Goal: Complete application form

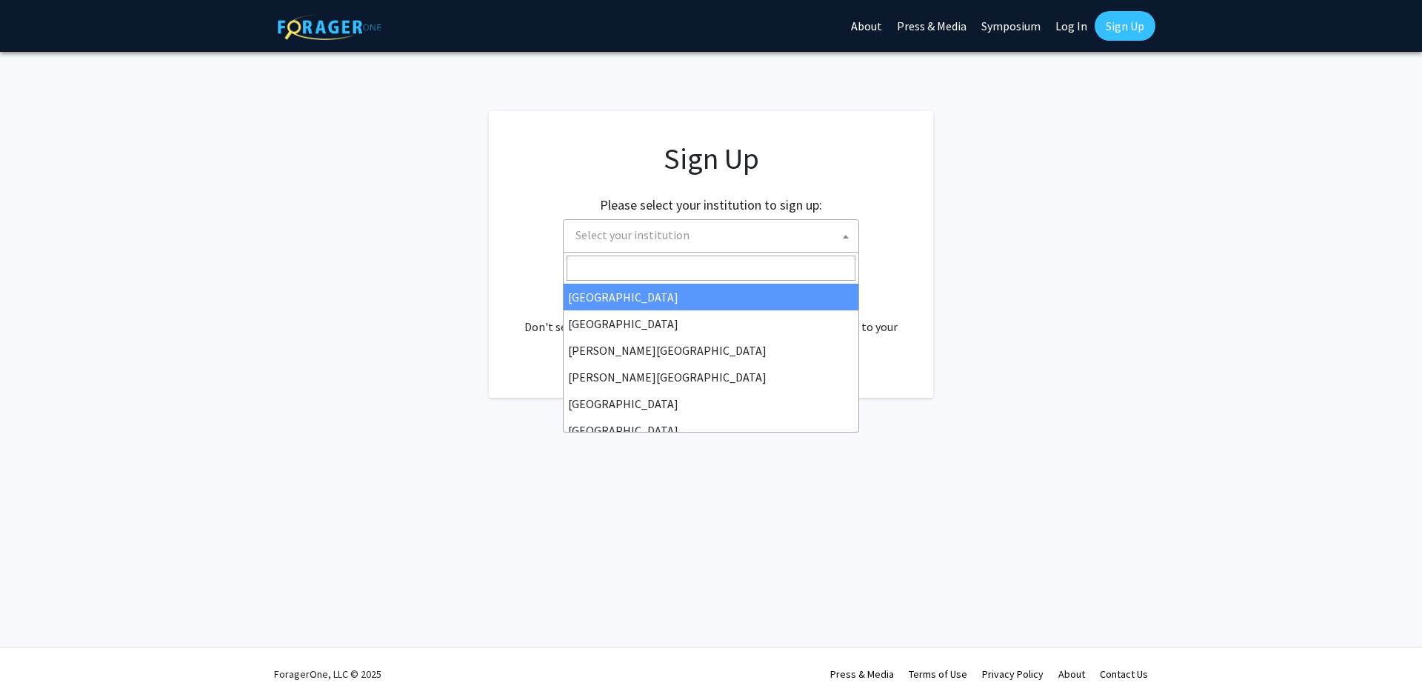
click at [798, 236] on span "Select your institution" at bounding box center [713, 235] width 289 height 30
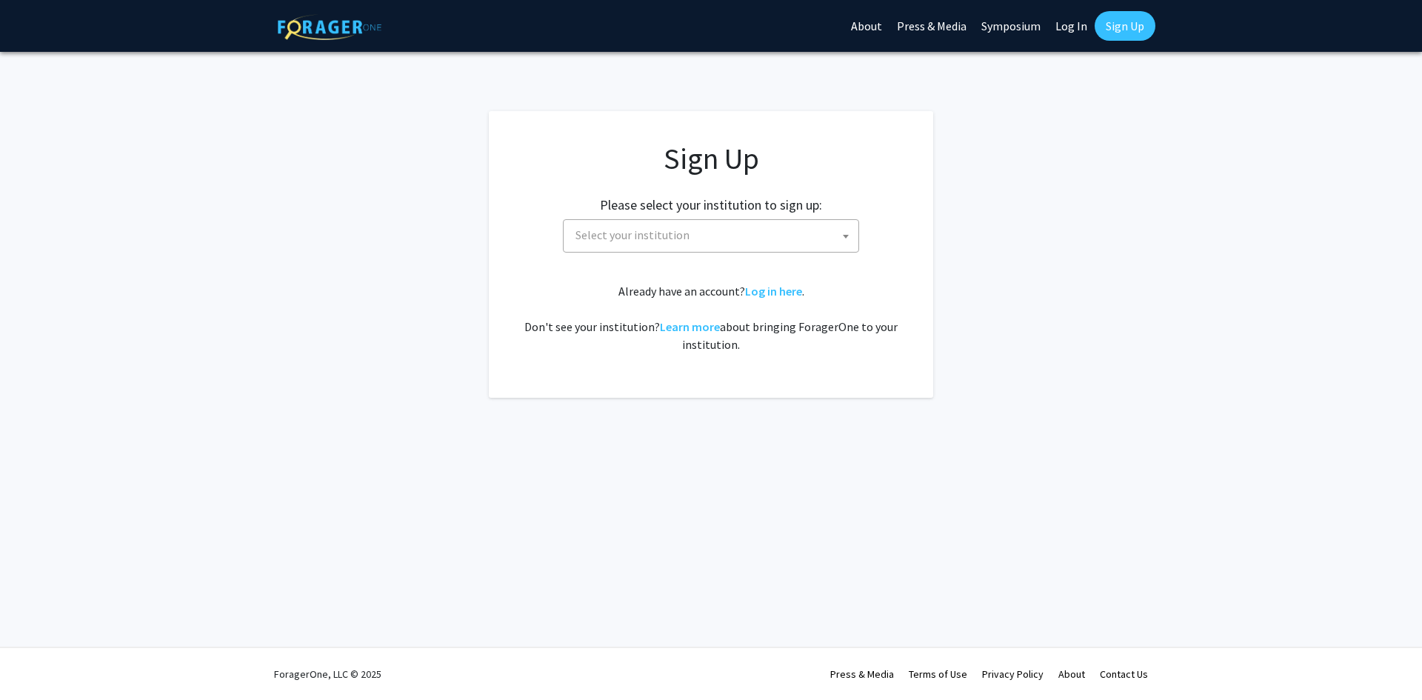
click at [830, 231] on span "Select your institution" at bounding box center [713, 235] width 289 height 30
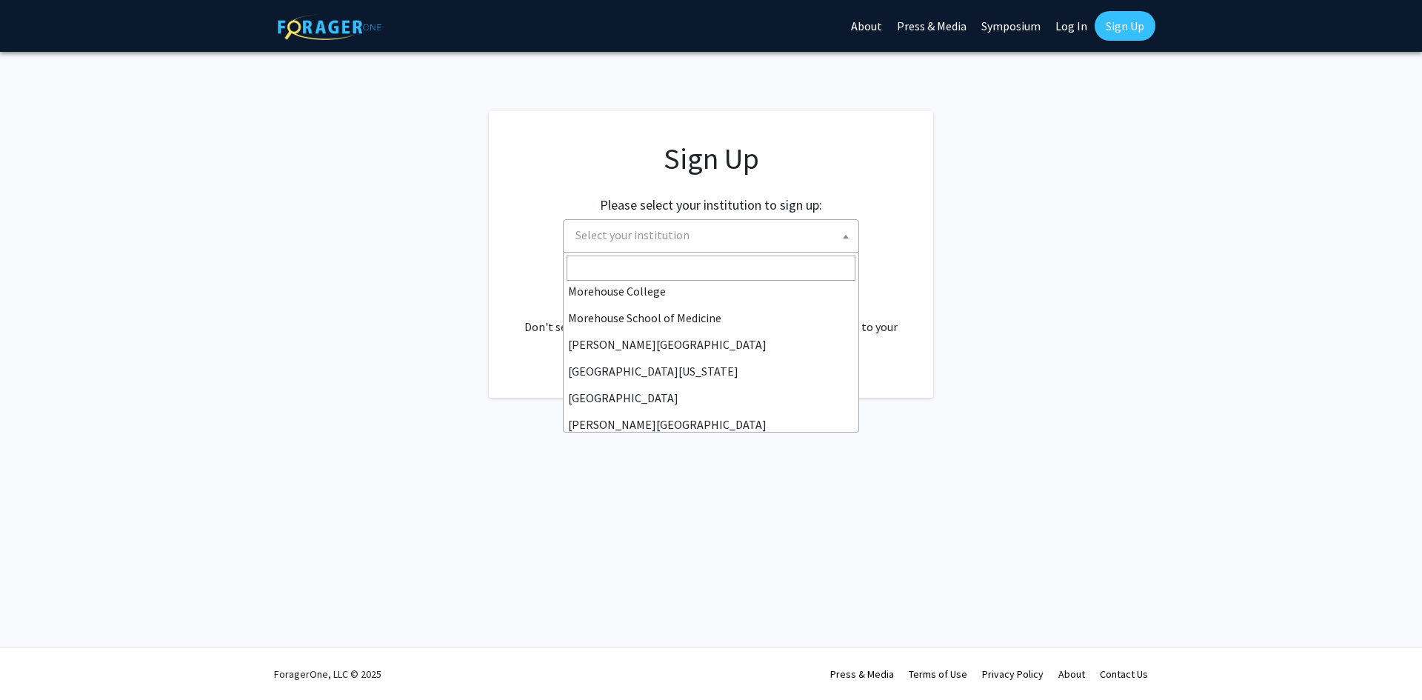
scroll to position [296, 0]
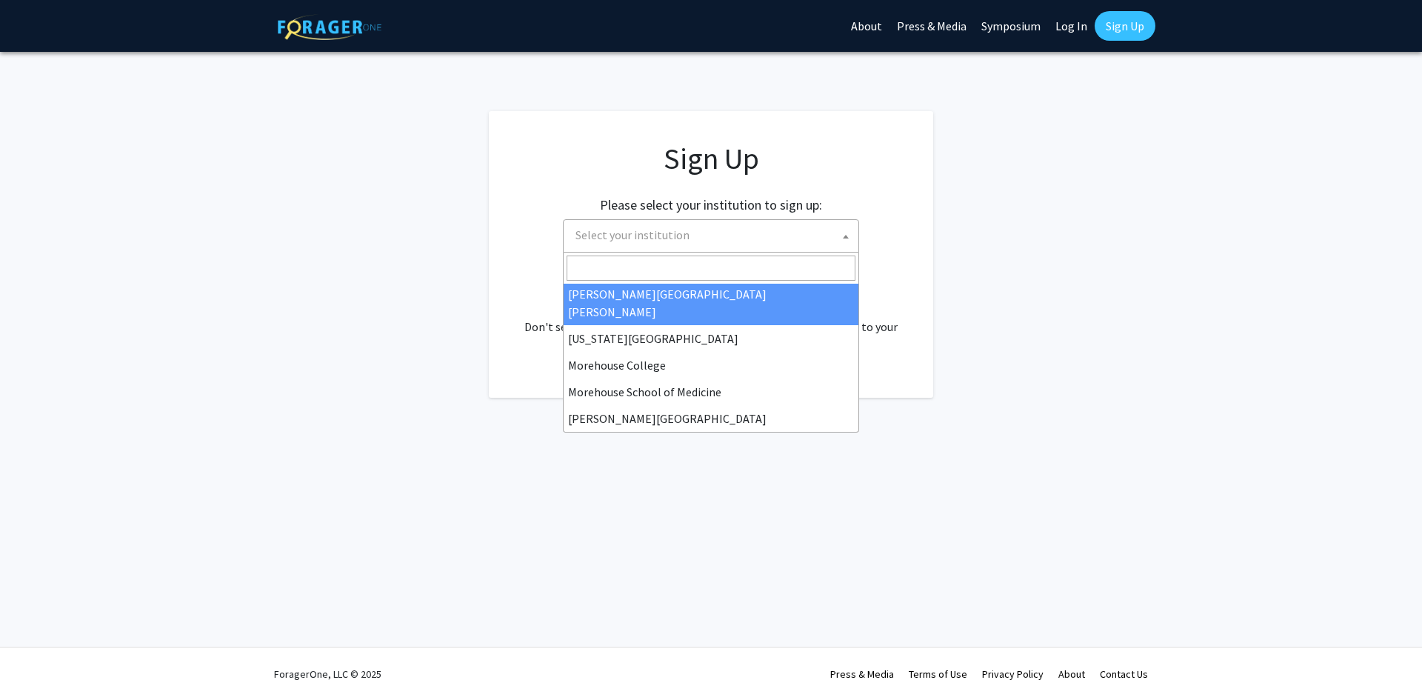
select select "1"
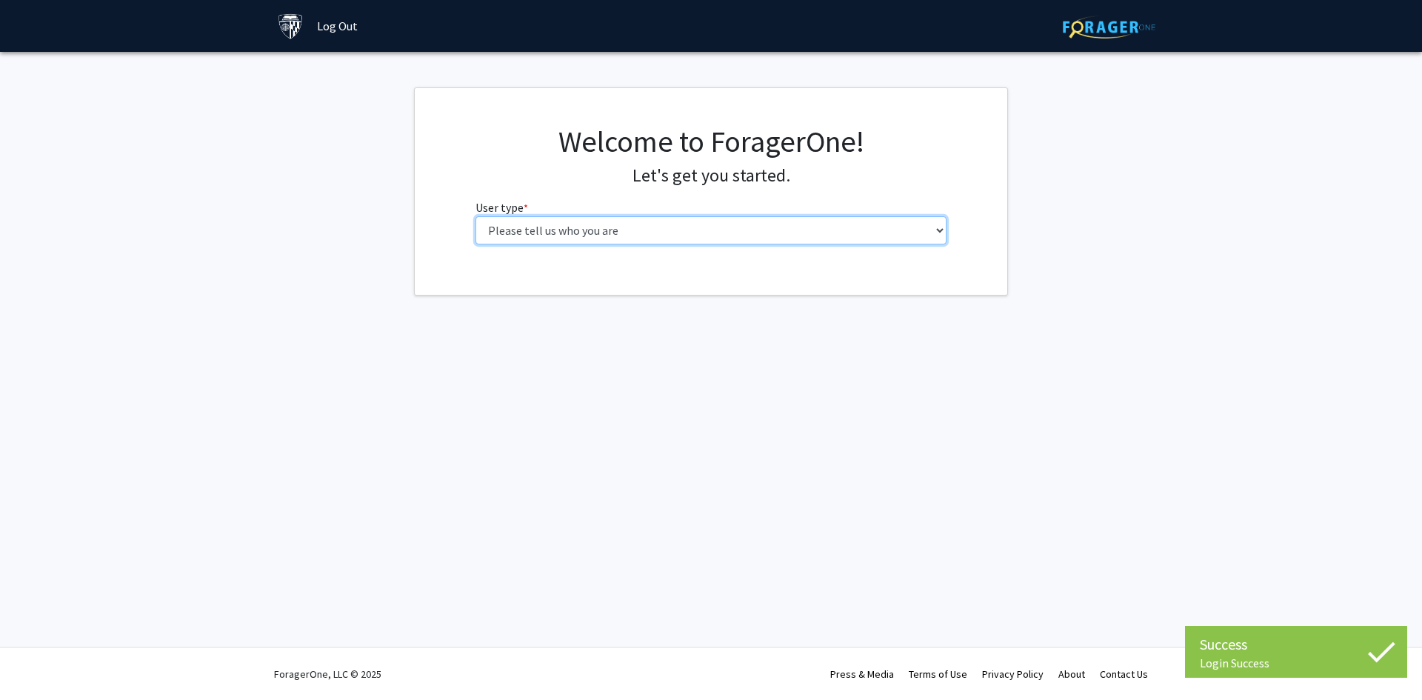
click at [799, 232] on select "Please tell us who you are Undergraduate Student Master's Student Doctoral Cand…" at bounding box center [711, 230] width 472 height 28
select select "2: masters"
click at [475, 216] on select "Please tell us who you are Undergraduate Student Master's Student Doctoral Cand…" at bounding box center [711, 230] width 472 height 28
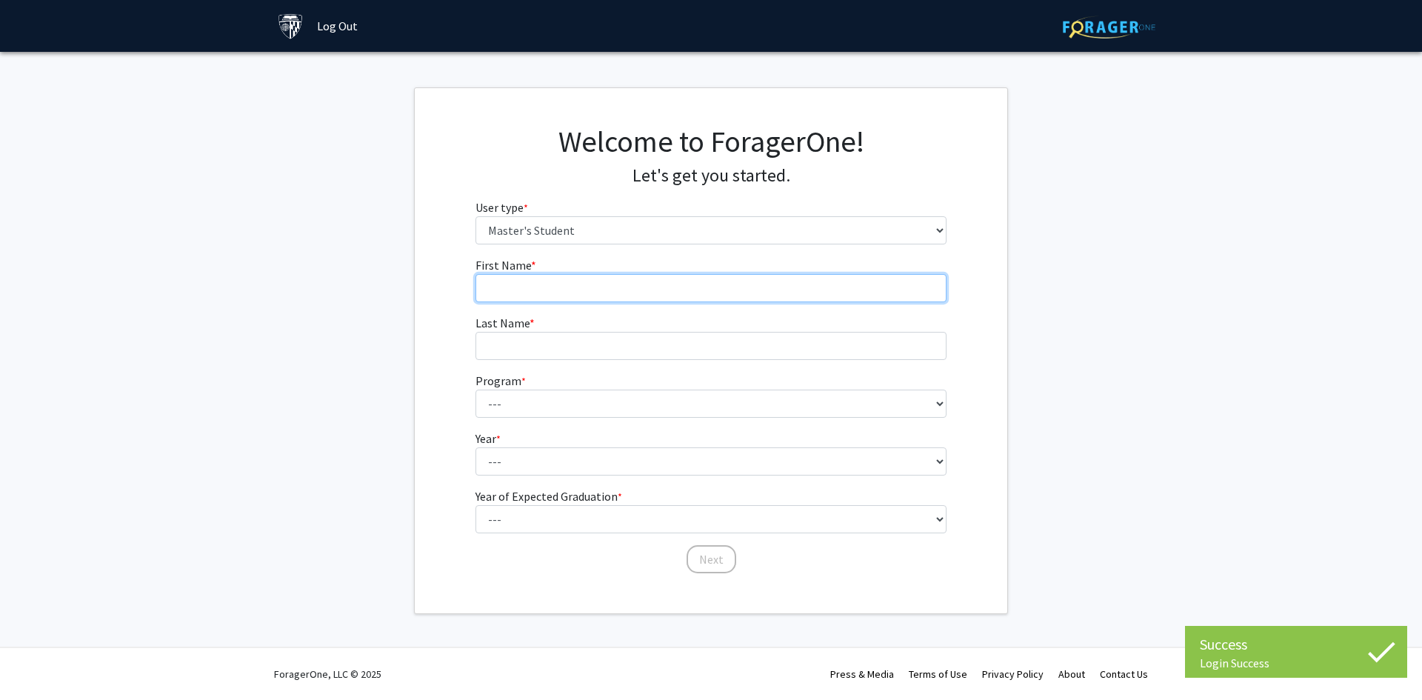
click at [769, 293] on input "First Name * required" at bounding box center [711, 288] width 472 height 28
type input "[PERSON_NAME]"
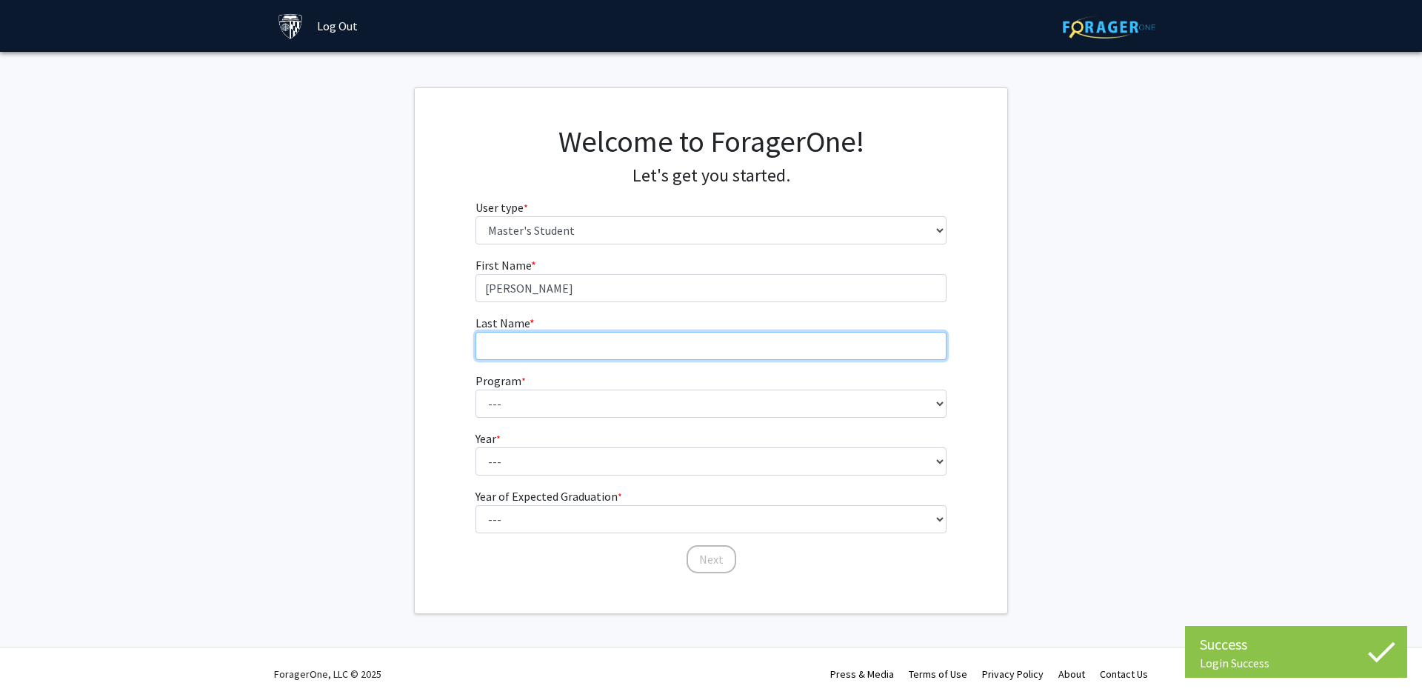
type input "[PERSON_NAME]"
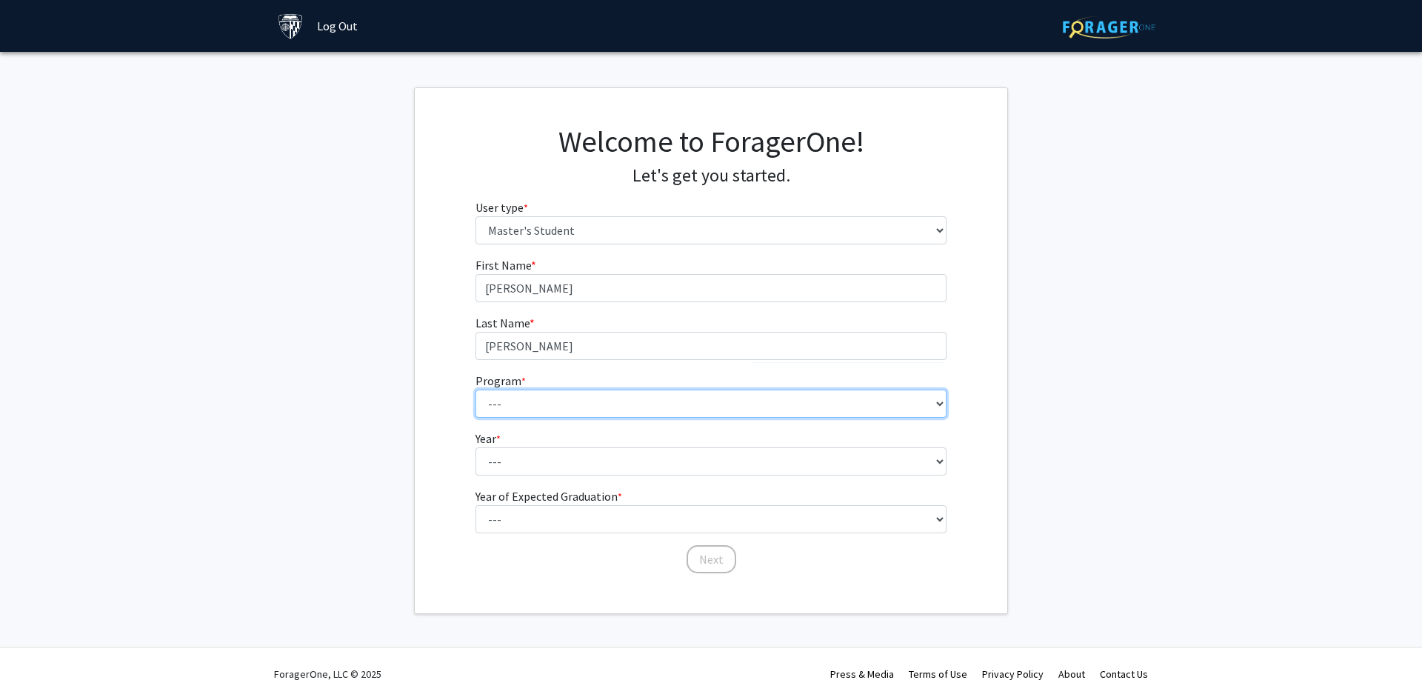
click at [609, 407] on select "--- Anatomy Education Applied and Computational Mathematics Applied Biomedical …" at bounding box center [711, 403] width 472 height 28
select select "53: 42"
click at [475, 389] on select "--- Anatomy Education Applied and Computational Mathematics Applied Biomedical …" at bounding box center [711, 403] width 472 height 28
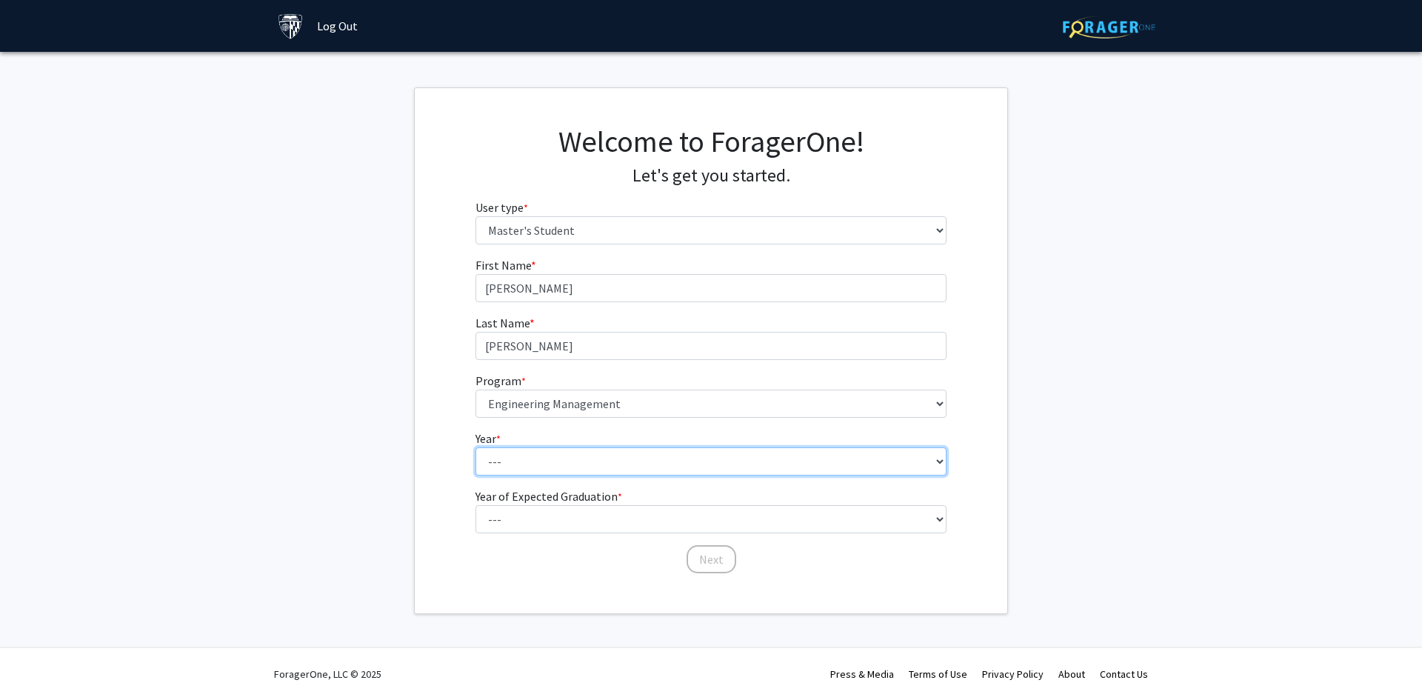
click at [638, 464] on select "--- First Year Second Year" at bounding box center [711, 461] width 472 height 28
select select "1: first_year"
click at [475, 447] on select "--- First Year Second Year" at bounding box center [711, 461] width 472 height 28
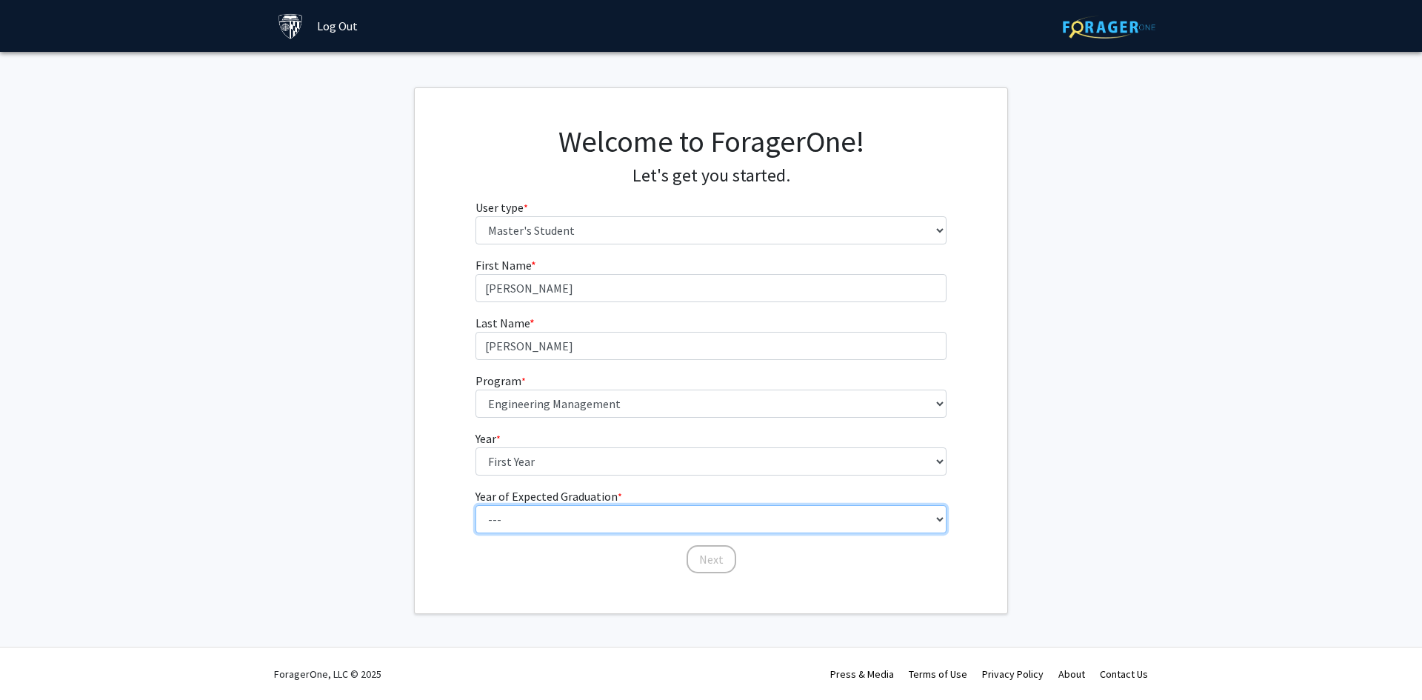
click at [653, 521] on select "--- 2025 2026 2027 2028 2029 2030 2031 2032 2033 2034" at bounding box center [711, 519] width 472 height 28
select select "4: 2028"
click at [475, 505] on select "--- 2025 2026 2027 2028 2029 2030 2031 2032 2033 2034" at bounding box center [711, 519] width 472 height 28
click at [709, 563] on button "Next" at bounding box center [711, 559] width 50 height 28
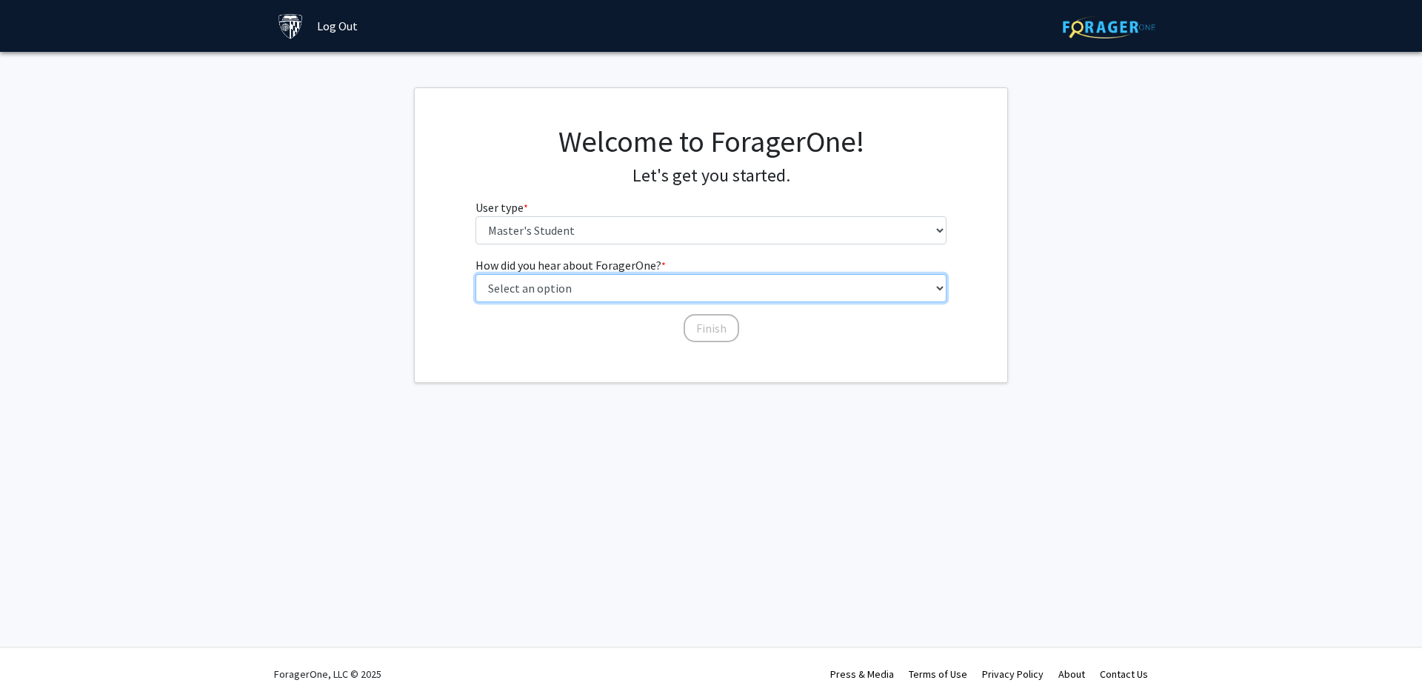
click at [682, 292] on select "Select an option Peer/student recommendation Faculty/staff recommendation Unive…" at bounding box center [711, 288] width 472 height 28
select select "3: university_website"
click at [475, 274] on select "Select an option Peer/student recommendation Faculty/staff recommendation Unive…" at bounding box center [711, 288] width 472 height 28
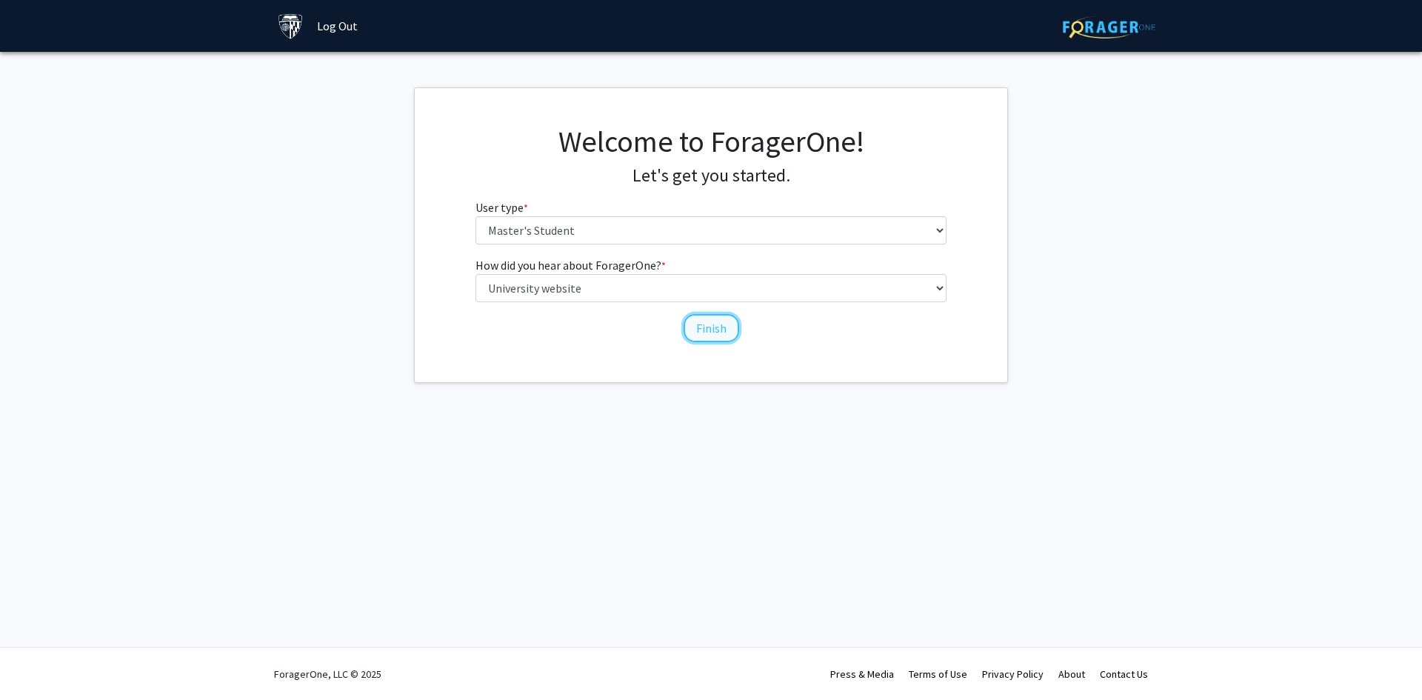
click at [719, 327] on button "Finish" at bounding box center [711, 328] width 56 height 28
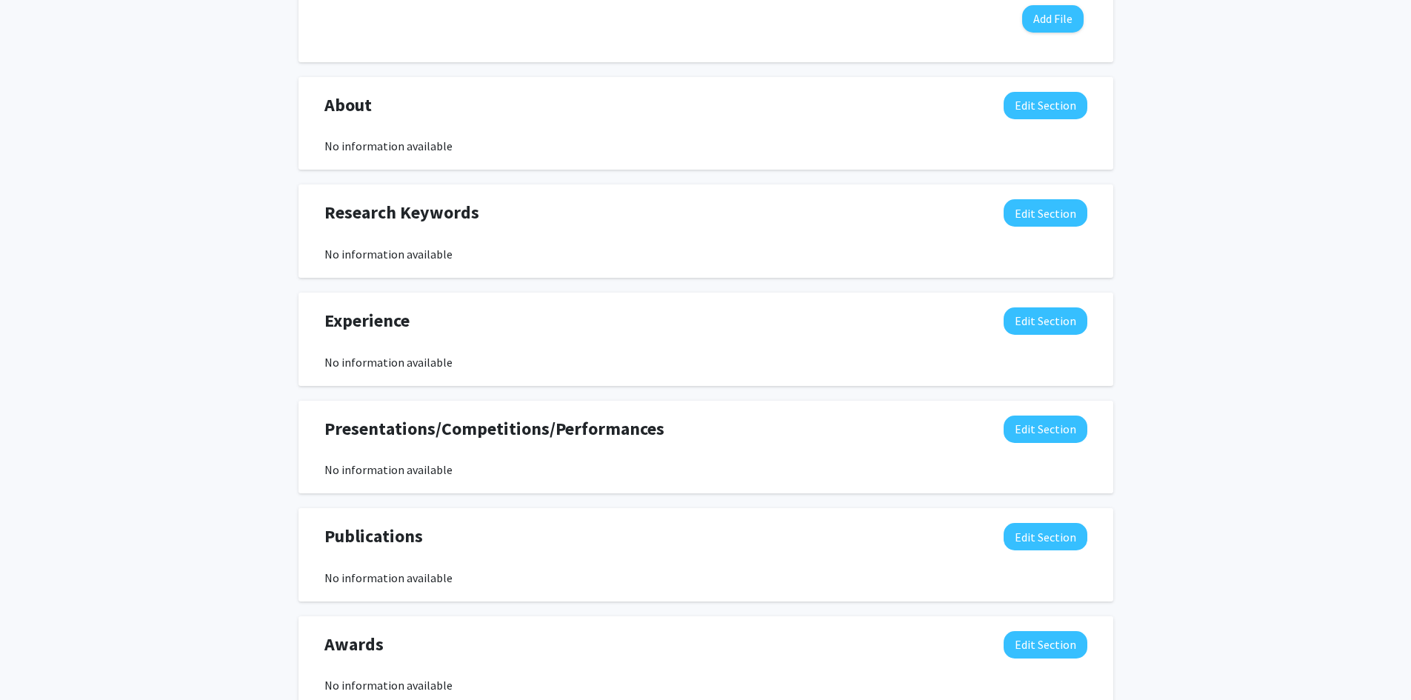
scroll to position [592, 0]
